Goal: Download file/media

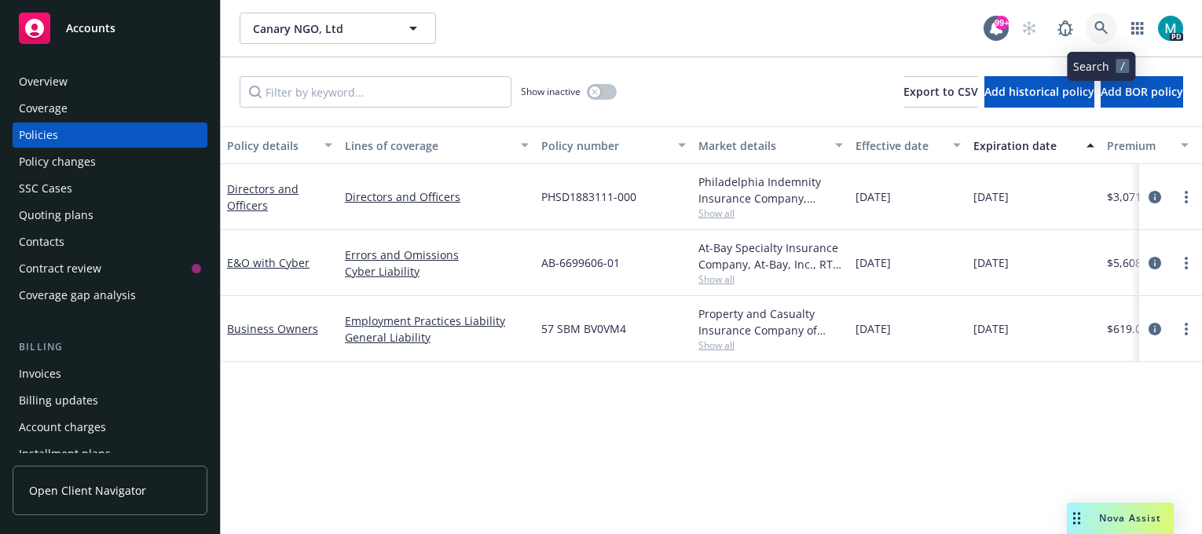
click at [1093, 27] on link at bounding box center [1100, 28] width 31 height 31
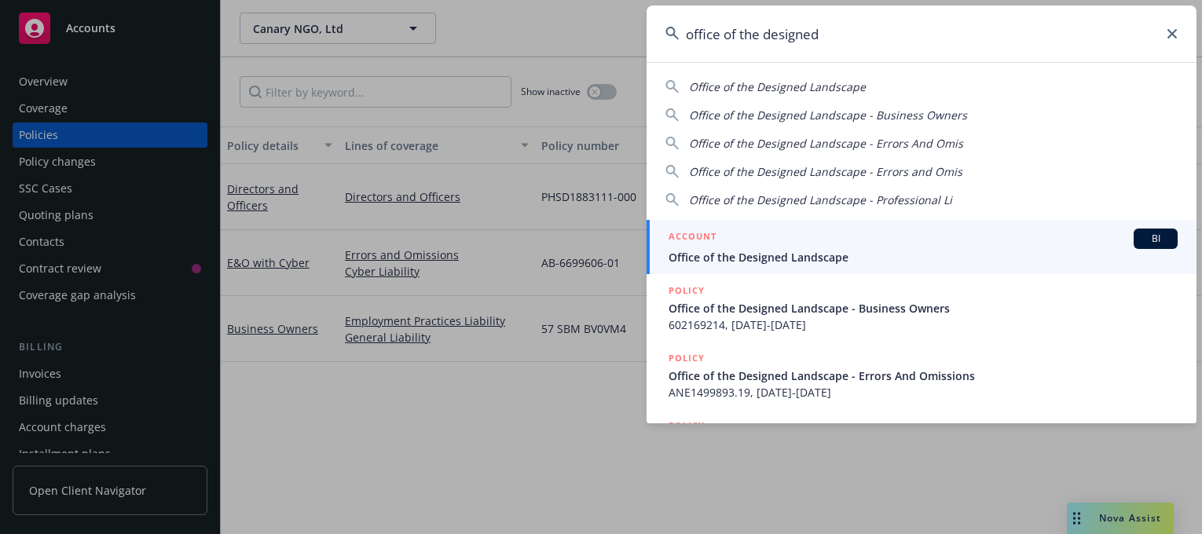
type input "office of the designed"
click at [774, 257] on span "Office of the Designed Landscape" at bounding box center [922, 257] width 509 height 16
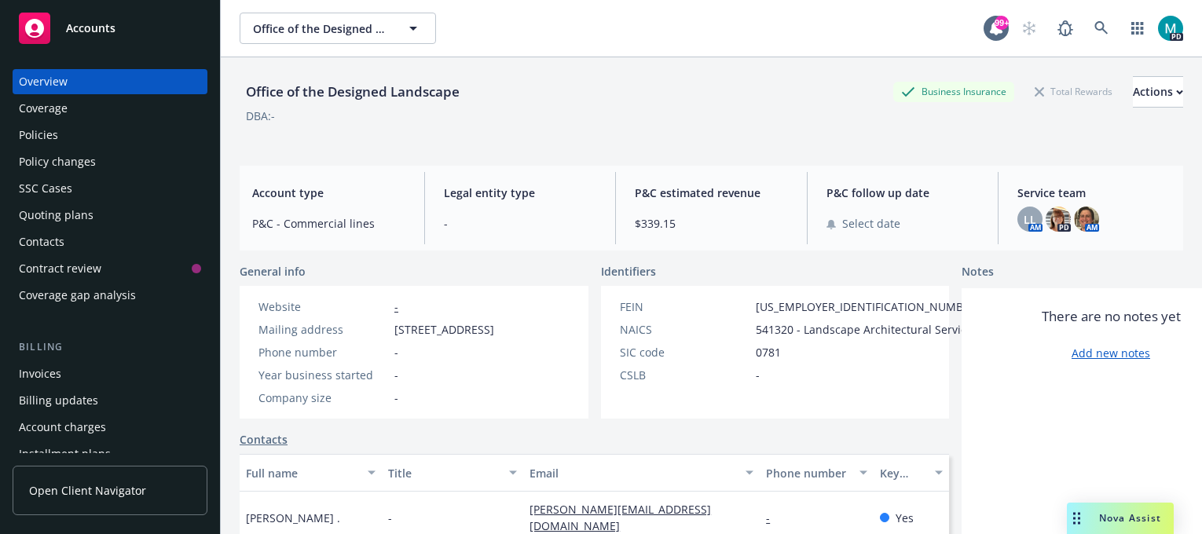
click at [53, 134] on div "Policies" at bounding box center [38, 135] width 39 height 25
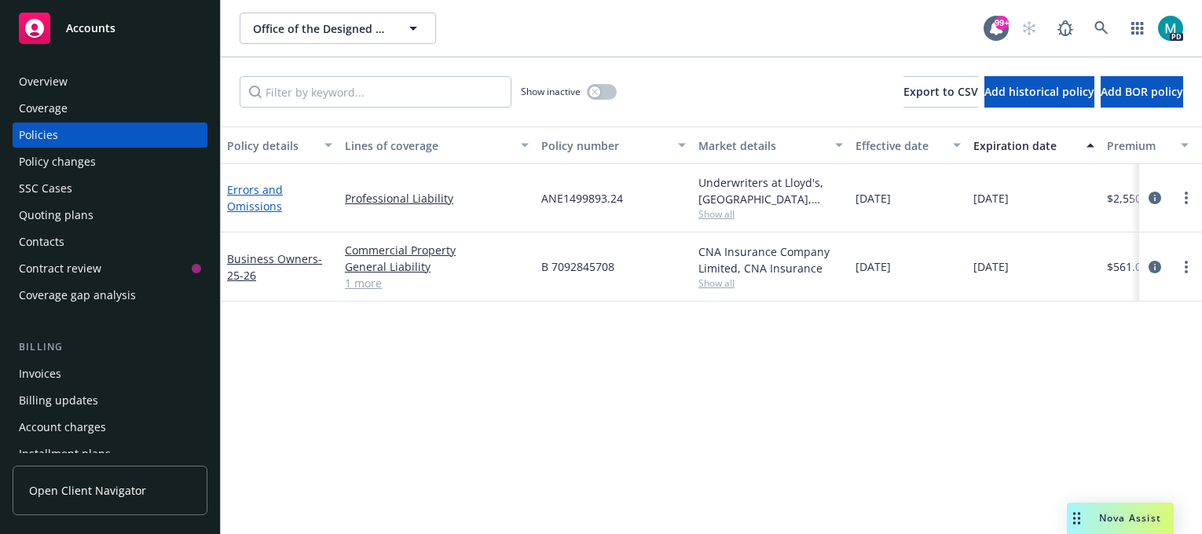
click at [246, 189] on link "Errors and Omissions" at bounding box center [255, 197] width 56 height 31
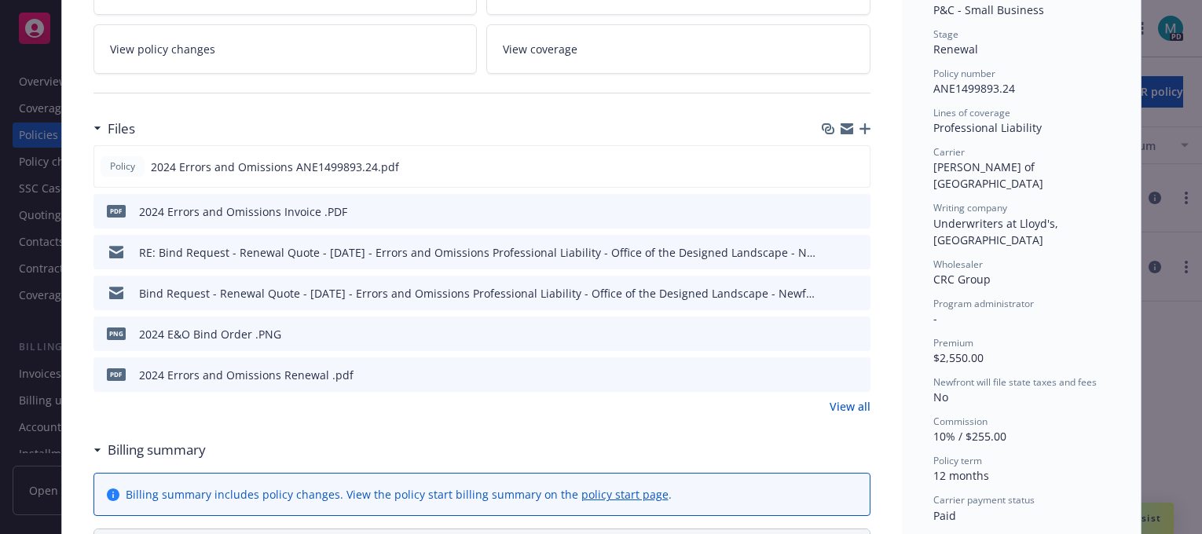
scroll to position [392, 0]
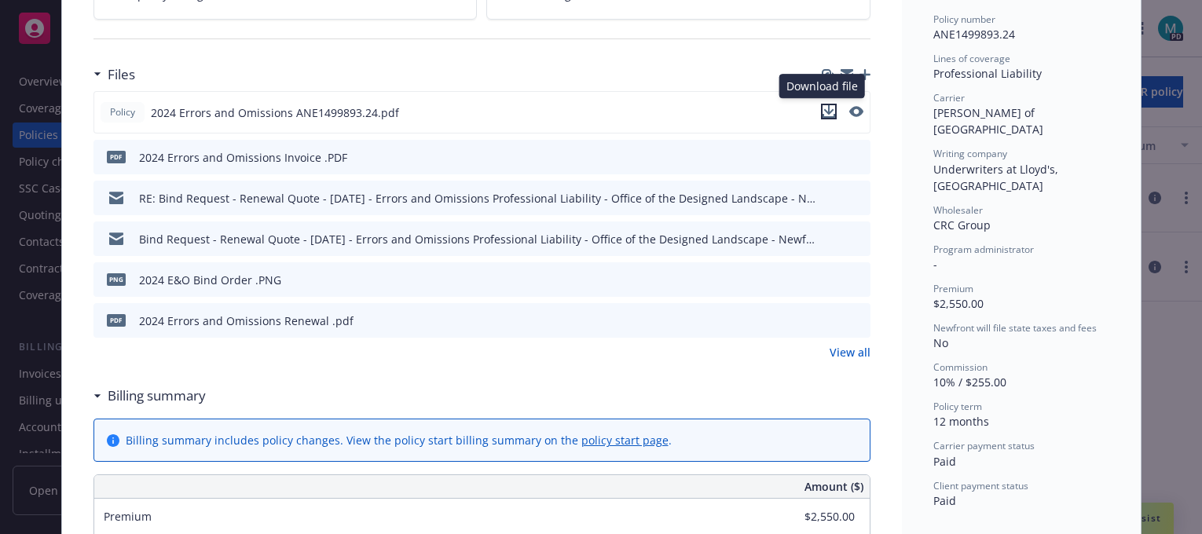
click at [822, 113] on icon "download file" at bounding box center [828, 111] width 13 height 13
